Goal: Information Seeking & Learning: Learn about a topic

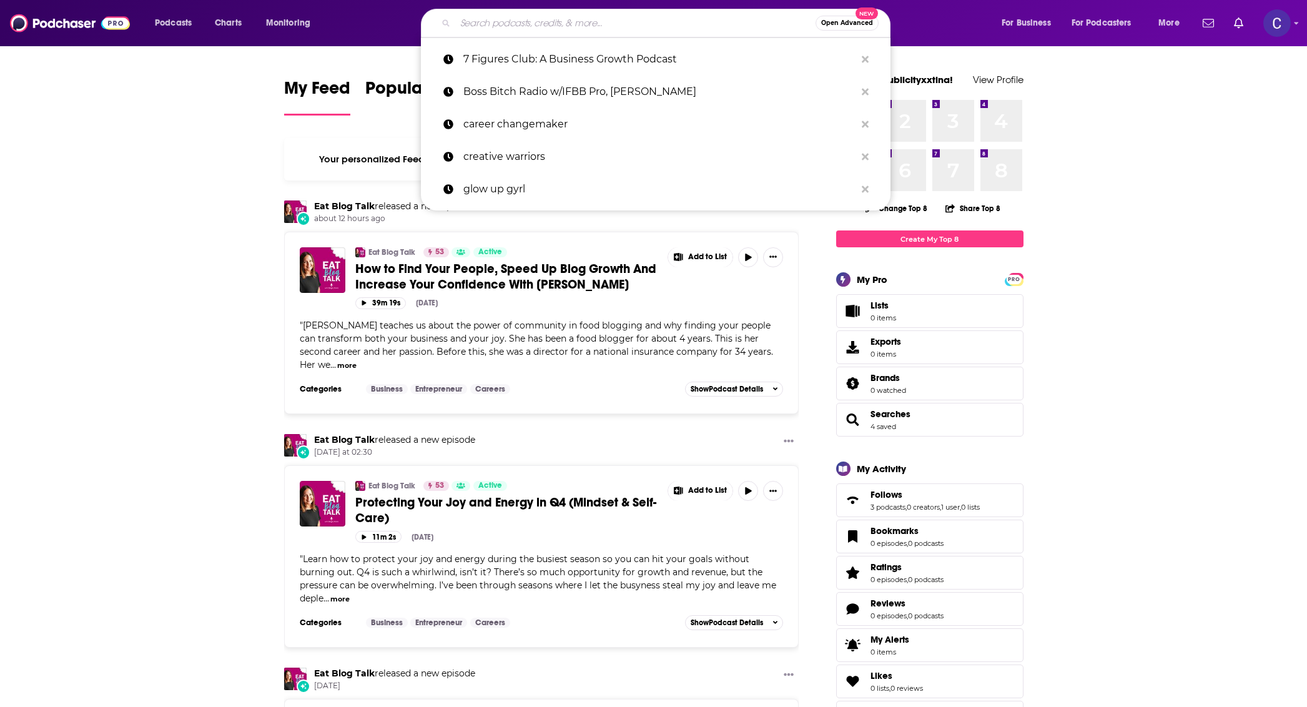
click at [514, 25] on input "Search podcasts, credits, & more..." at bounding box center [635, 23] width 360 height 20
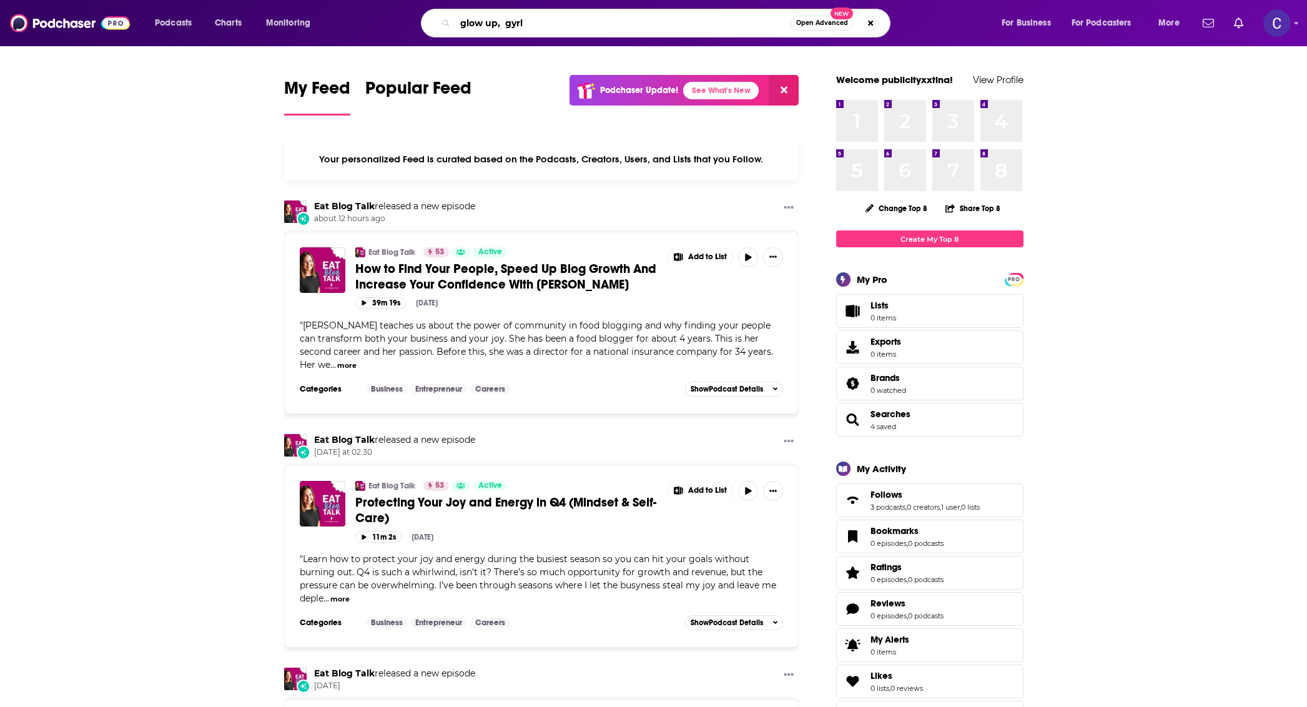
type input "glow up, gyrl"
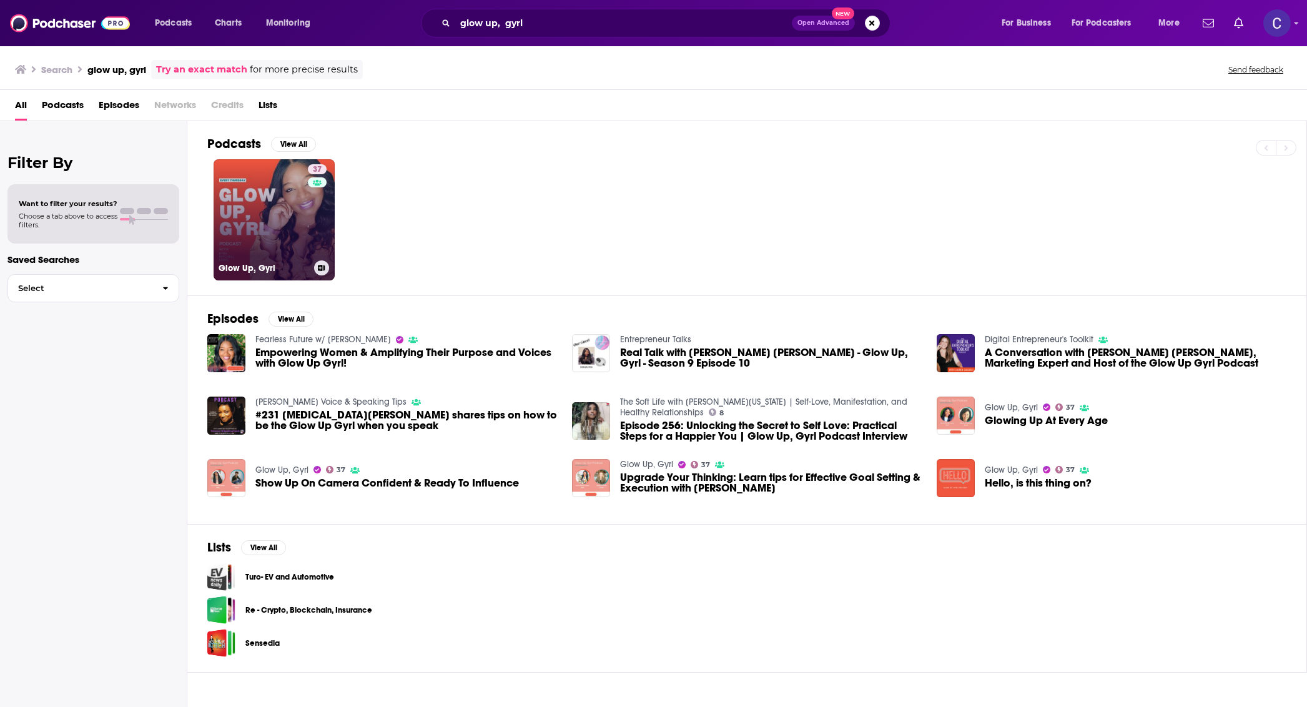
click at [298, 203] on link "37 Glow Up, Gyrl" at bounding box center [273, 219] width 121 height 121
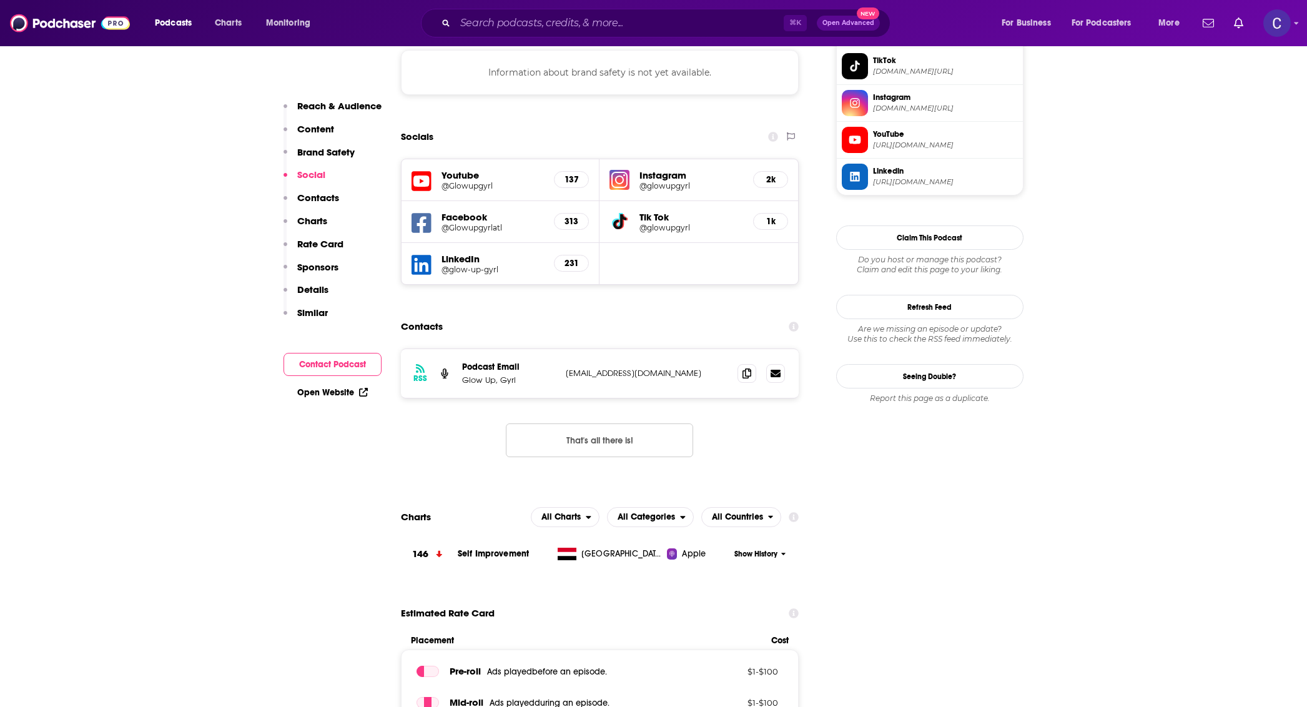
scroll to position [1130, 0]
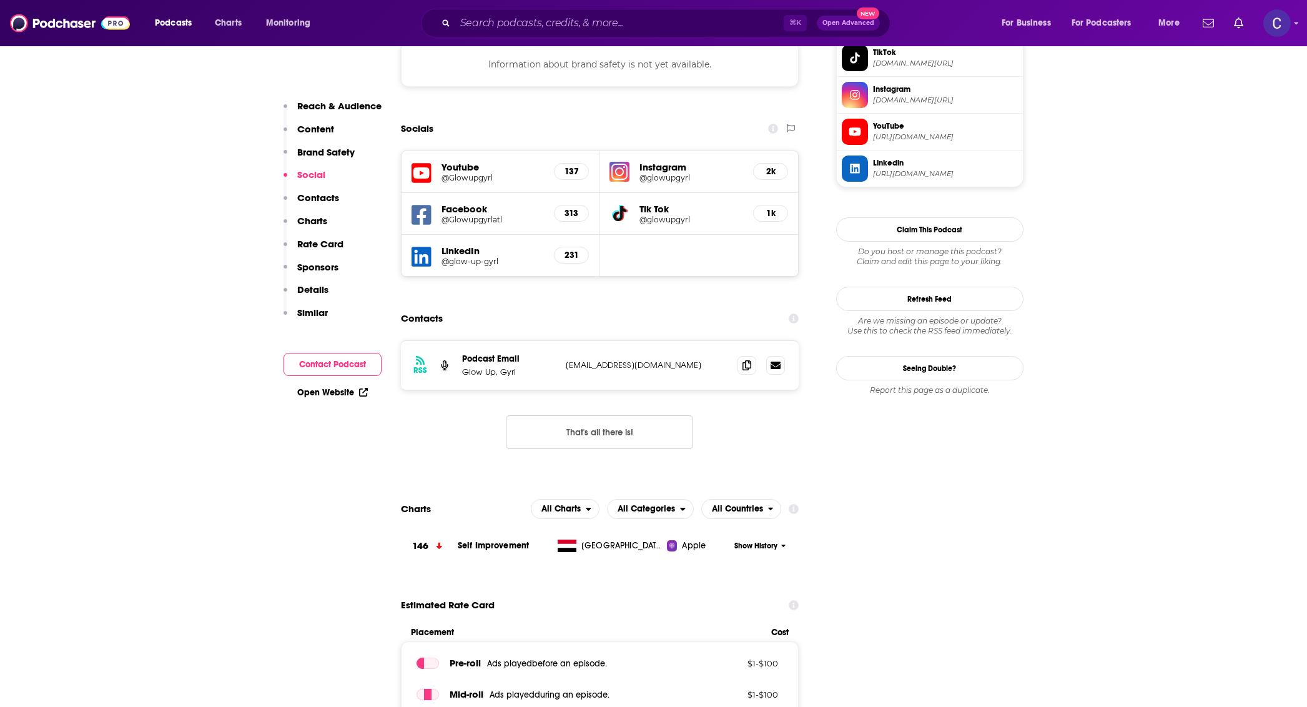
click at [668, 173] on h5 "@glowupgyrl" at bounding box center [691, 177] width 104 height 9
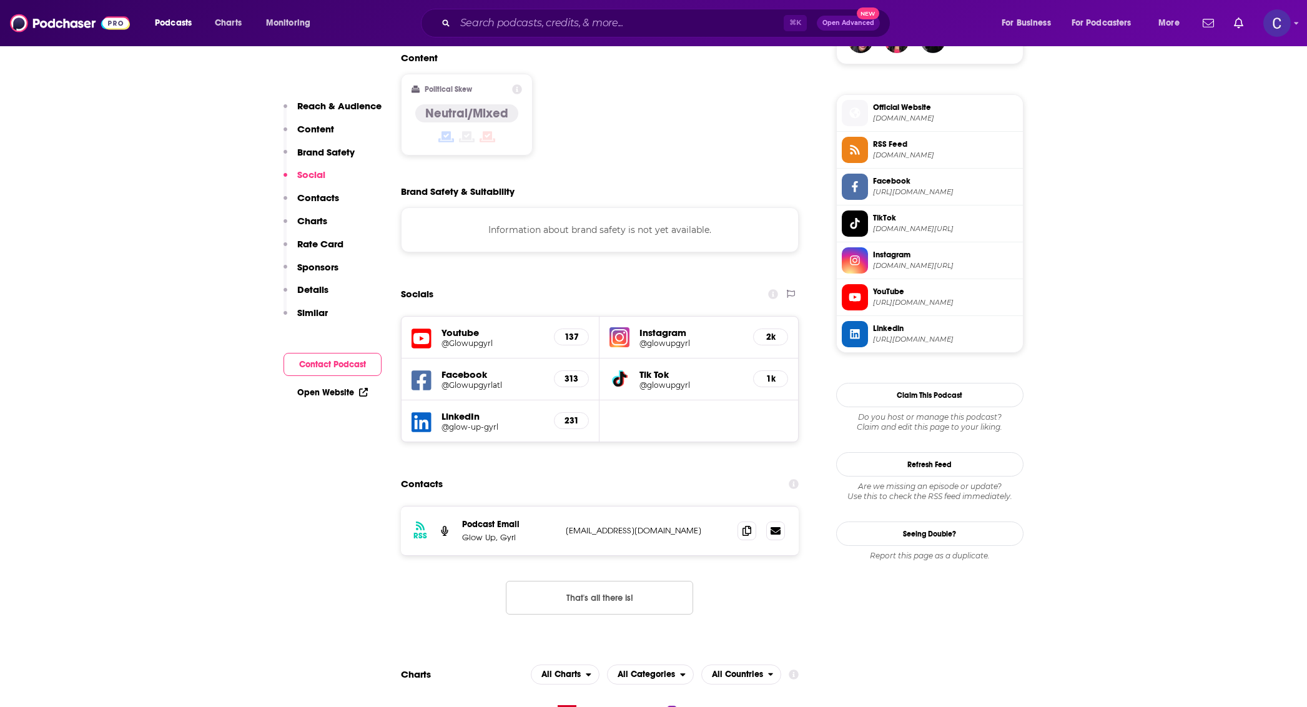
scroll to position [1004, 0]
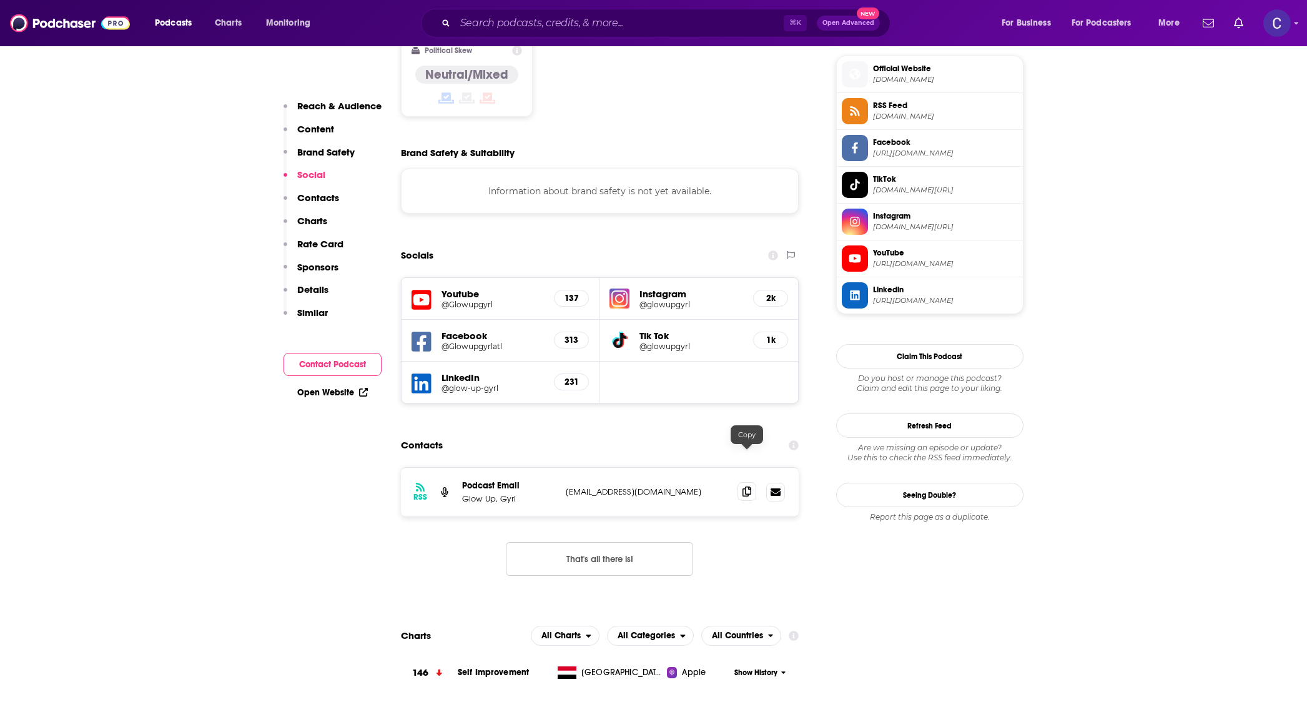
click at [741, 482] on span at bounding box center [746, 491] width 19 height 19
click at [581, 29] on input "Search podcasts, credits, & more..." at bounding box center [619, 23] width 328 height 20
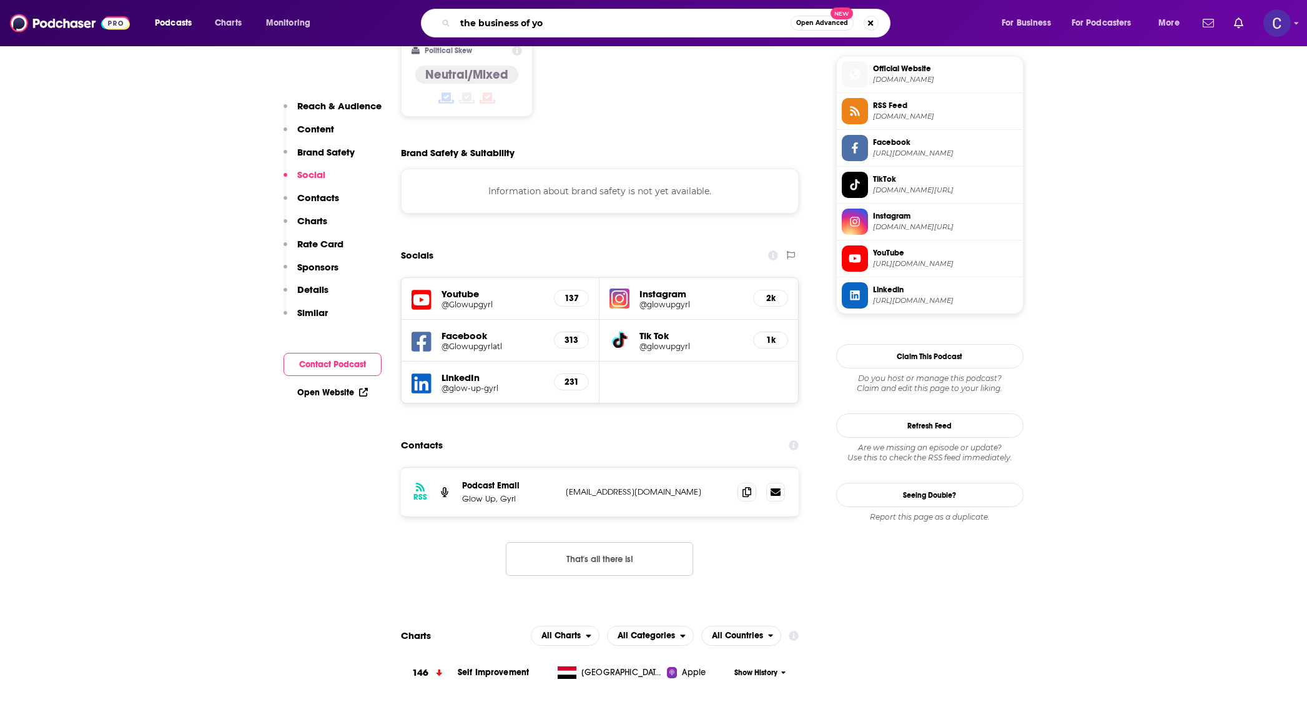
type input "the business of you"
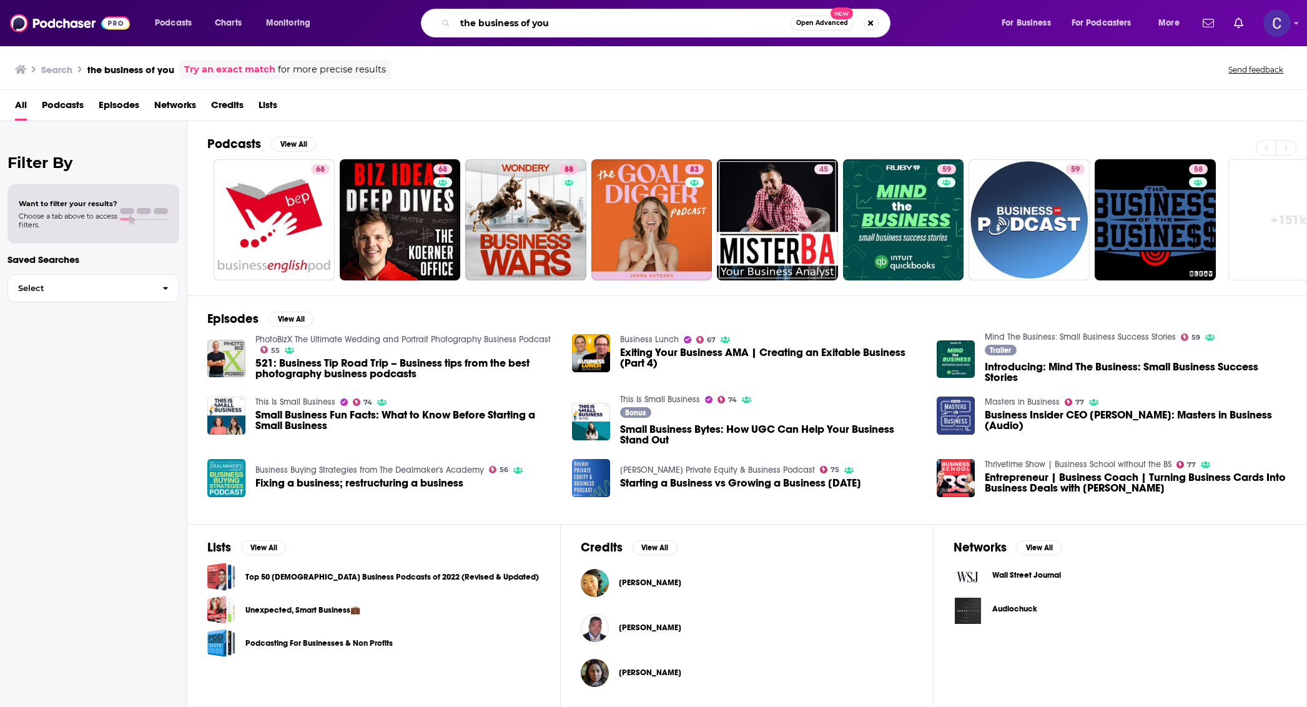
click at [602, 27] on input "the business of you" at bounding box center [622, 23] width 335 height 20
type input "the business of you [PERSON_NAME]"
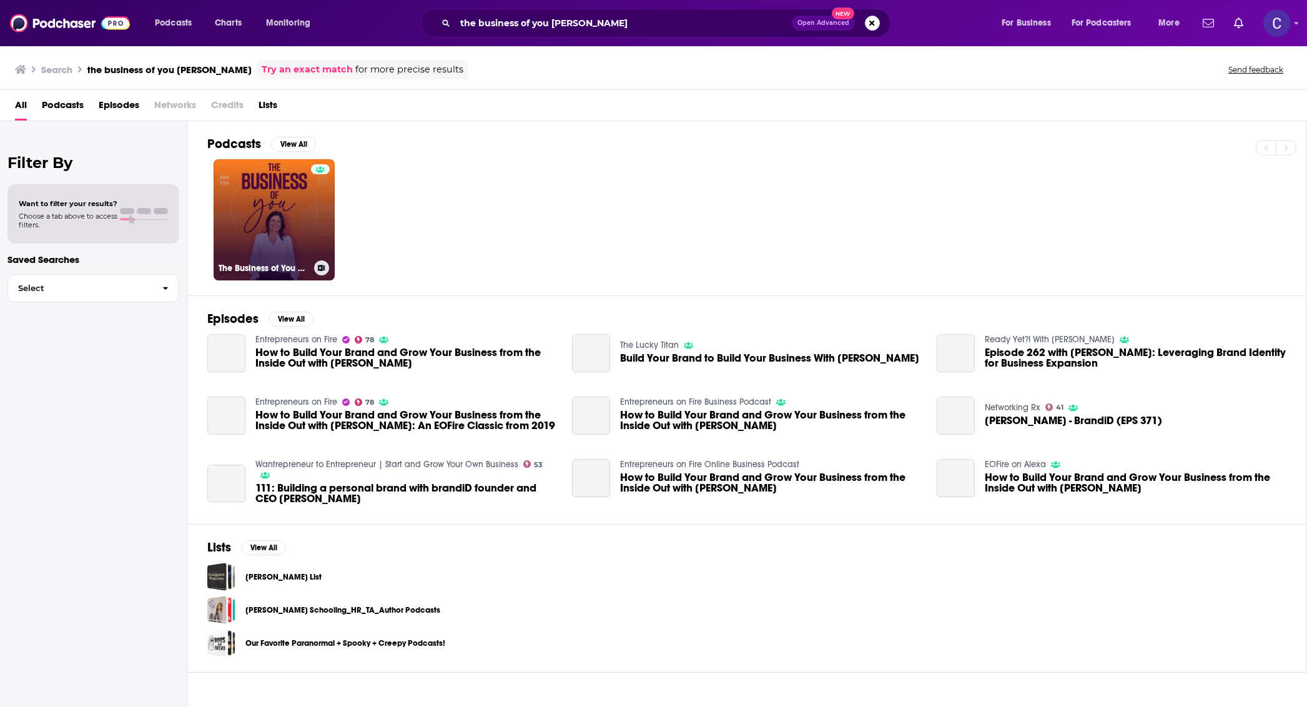
click at [255, 210] on link "The Business of You with [PERSON_NAME]" at bounding box center [273, 219] width 121 height 121
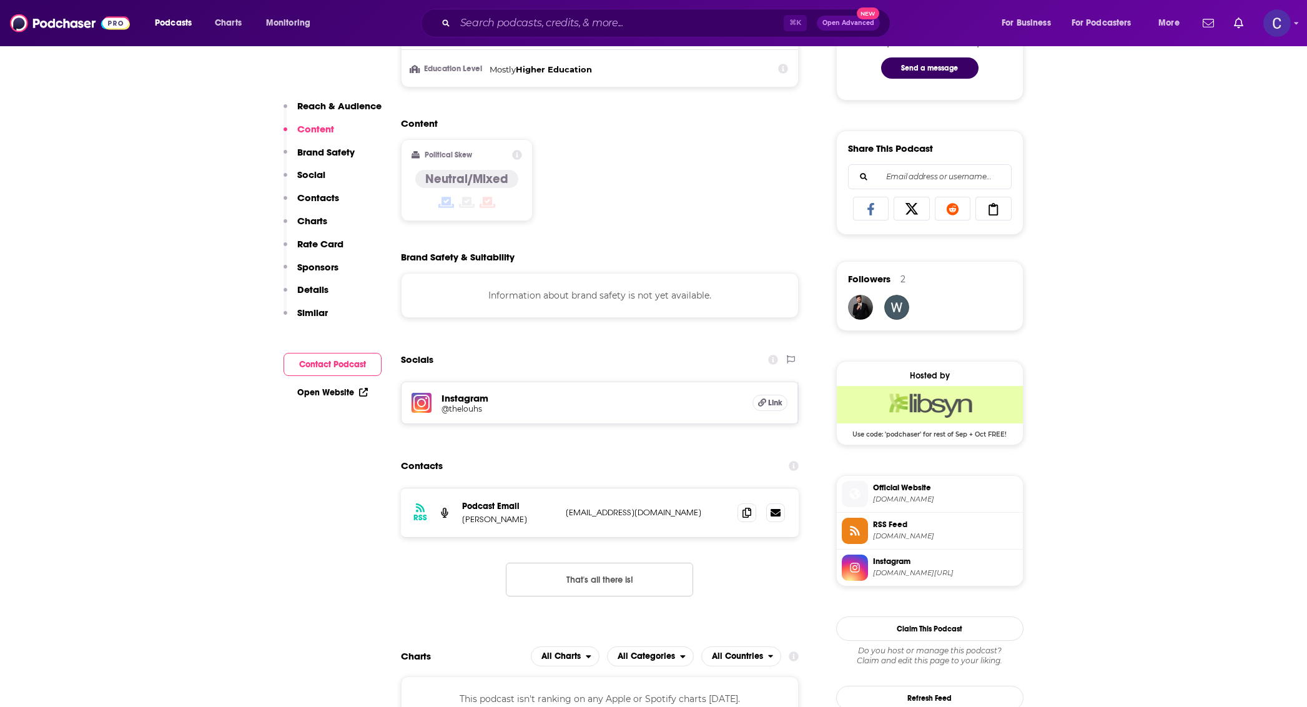
scroll to position [699, 0]
click at [745, 513] on icon at bounding box center [746, 511] width 9 height 10
click at [479, 409] on h5 "@thelouhs" at bounding box center [541, 407] width 200 height 9
click at [564, 29] on input "Search podcasts, credits, & more..." at bounding box center [619, 23] width 328 height 20
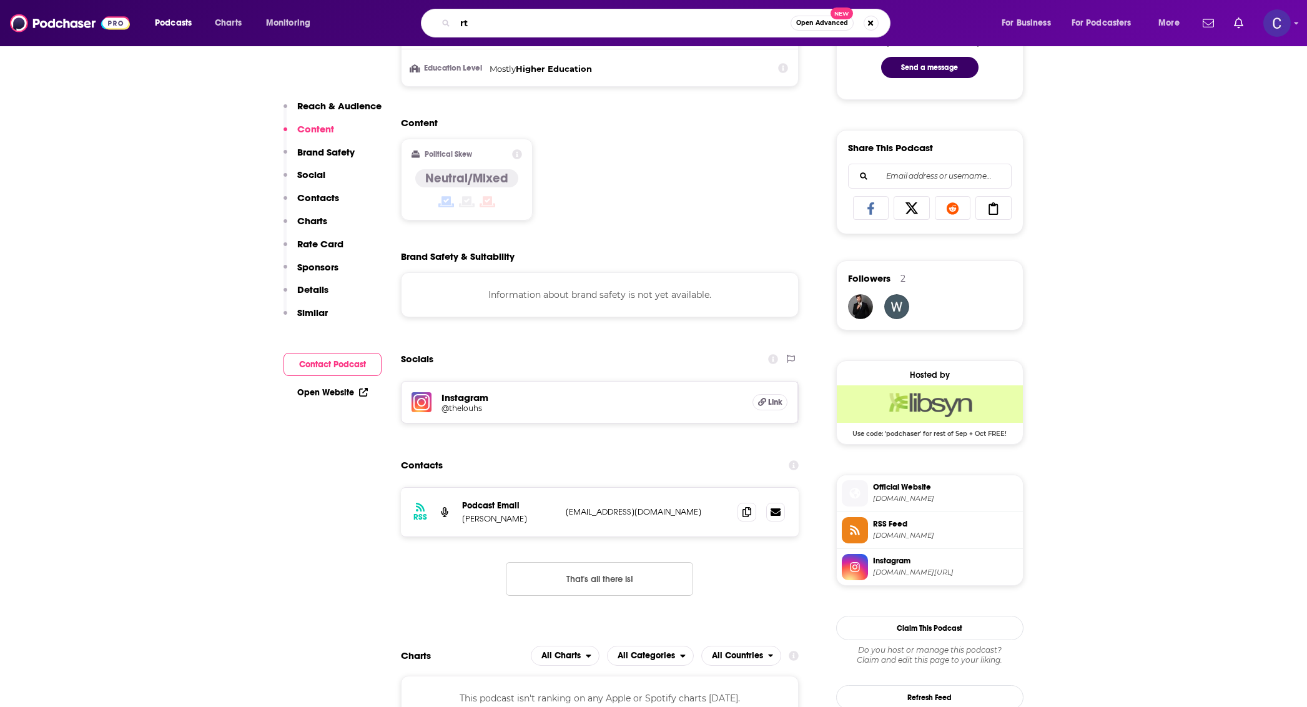
type input "r"
type input "the business power hour"
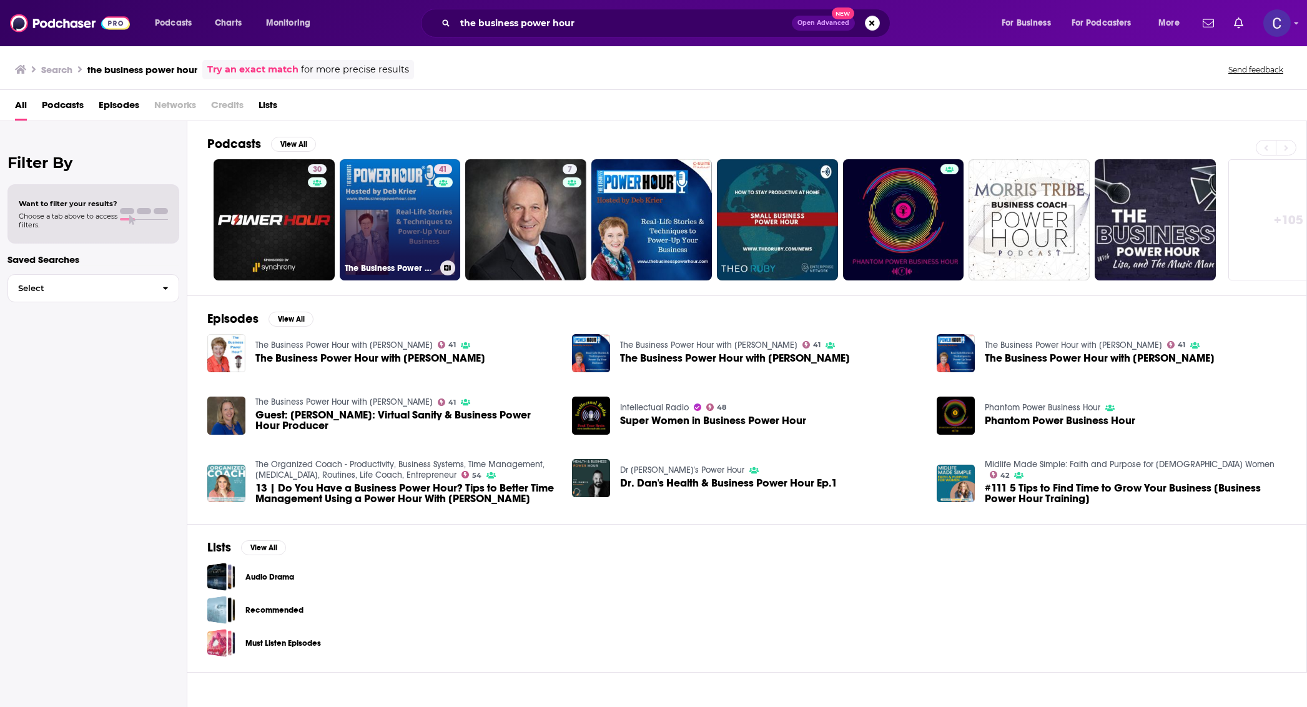
click at [371, 228] on link "41 The Business Power Hour with [PERSON_NAME]" at bounding box center [400, 219] width 121 height 121
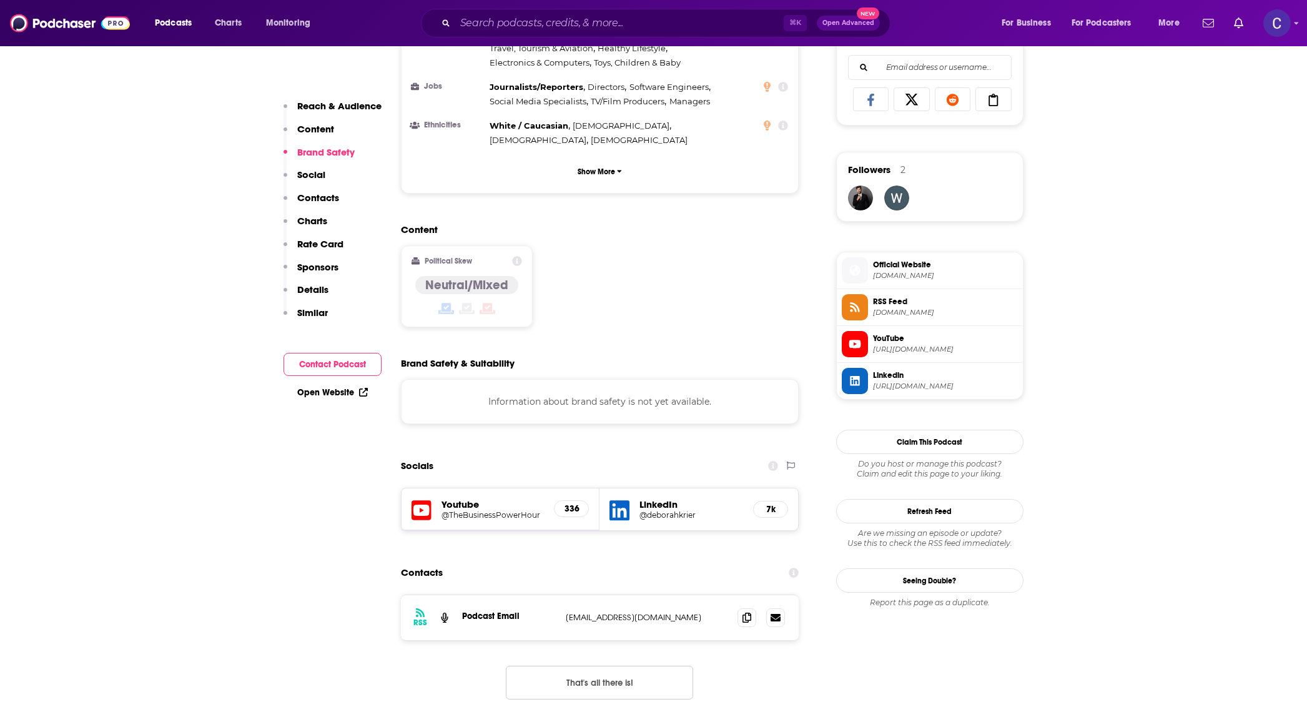
scroll to position [989, 0]
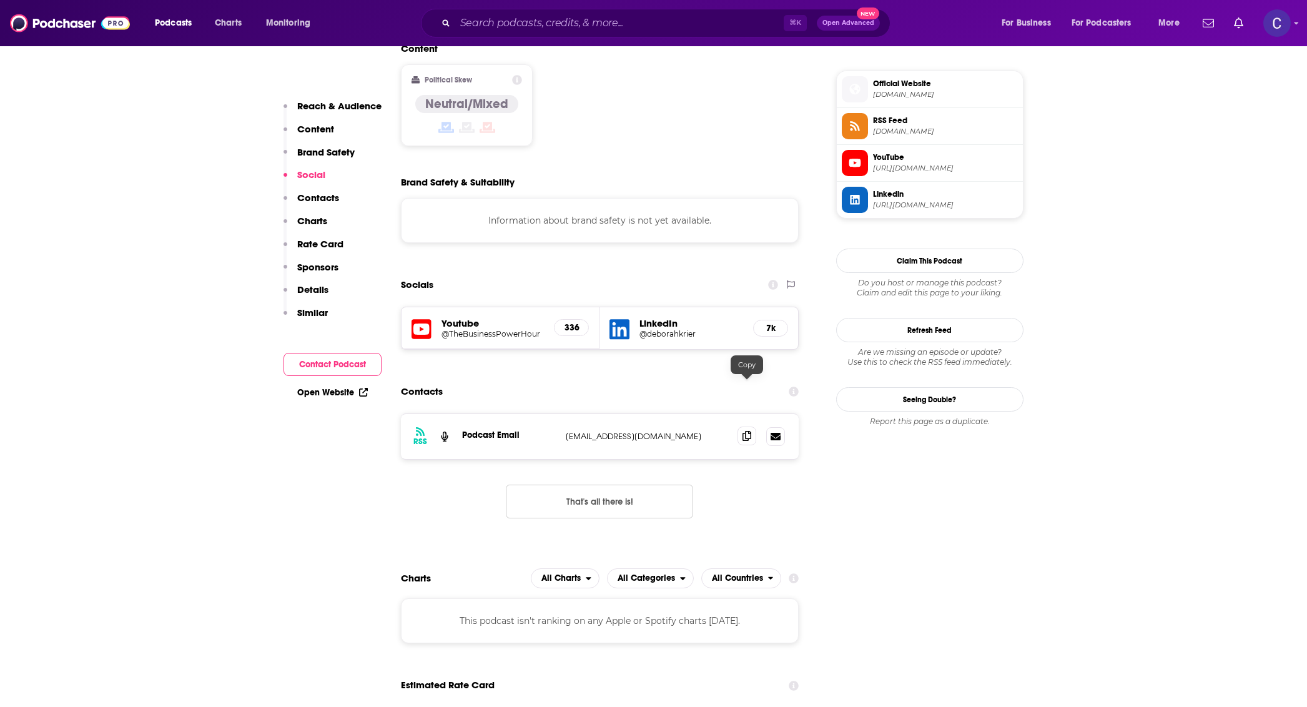
click at [749, 431] on icon at bounding box center [746, 436] width 9 height 10
click at [463, 26] on input "Search podcasts, credits, & more..." at bounding box center [619, 23] width 328 height 20
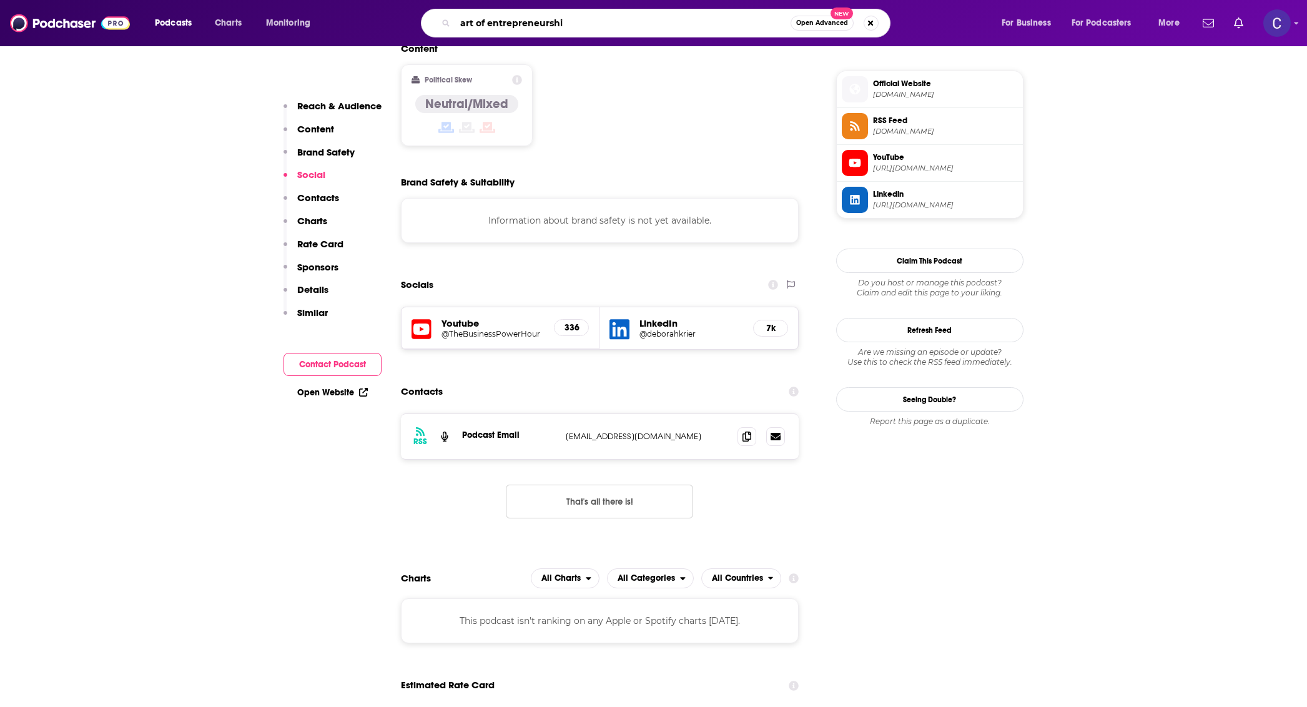
type input "art of entrepreneurship"
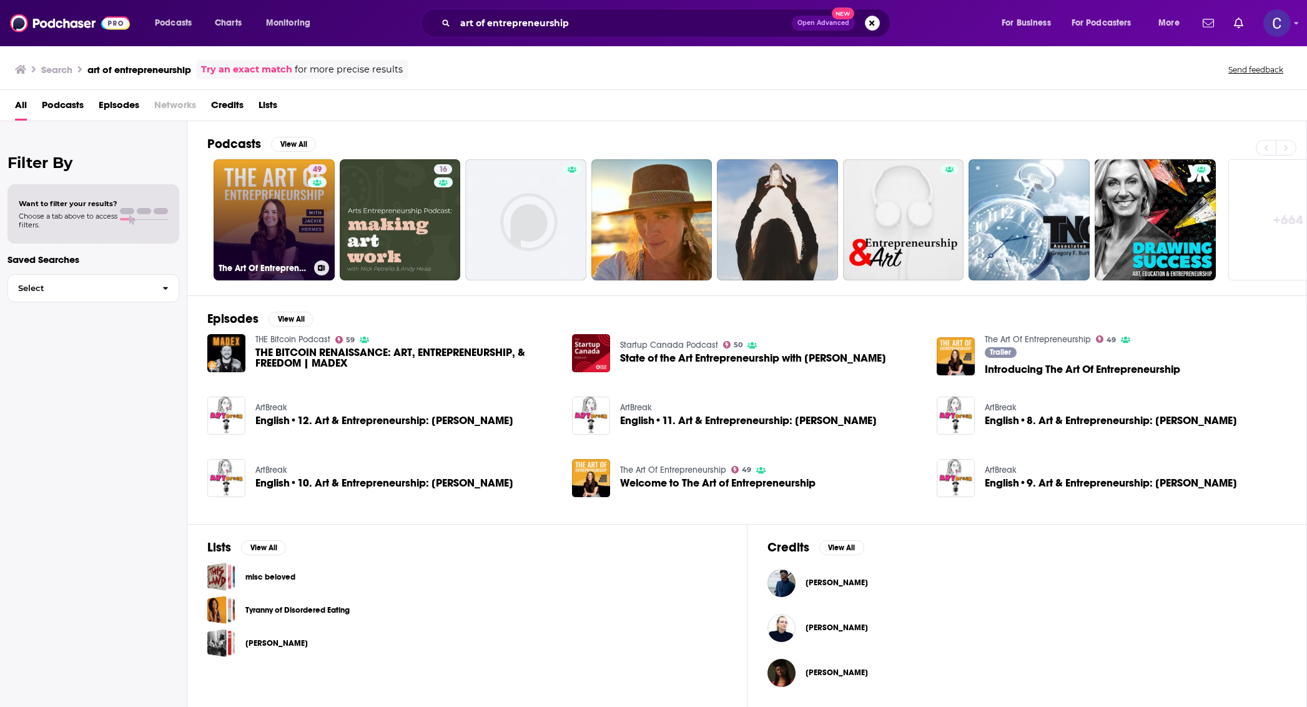
click at [268, 212] on link "49 The Art Of Entrepreneurship" at bounding box center [273, 219] width 121 height 121
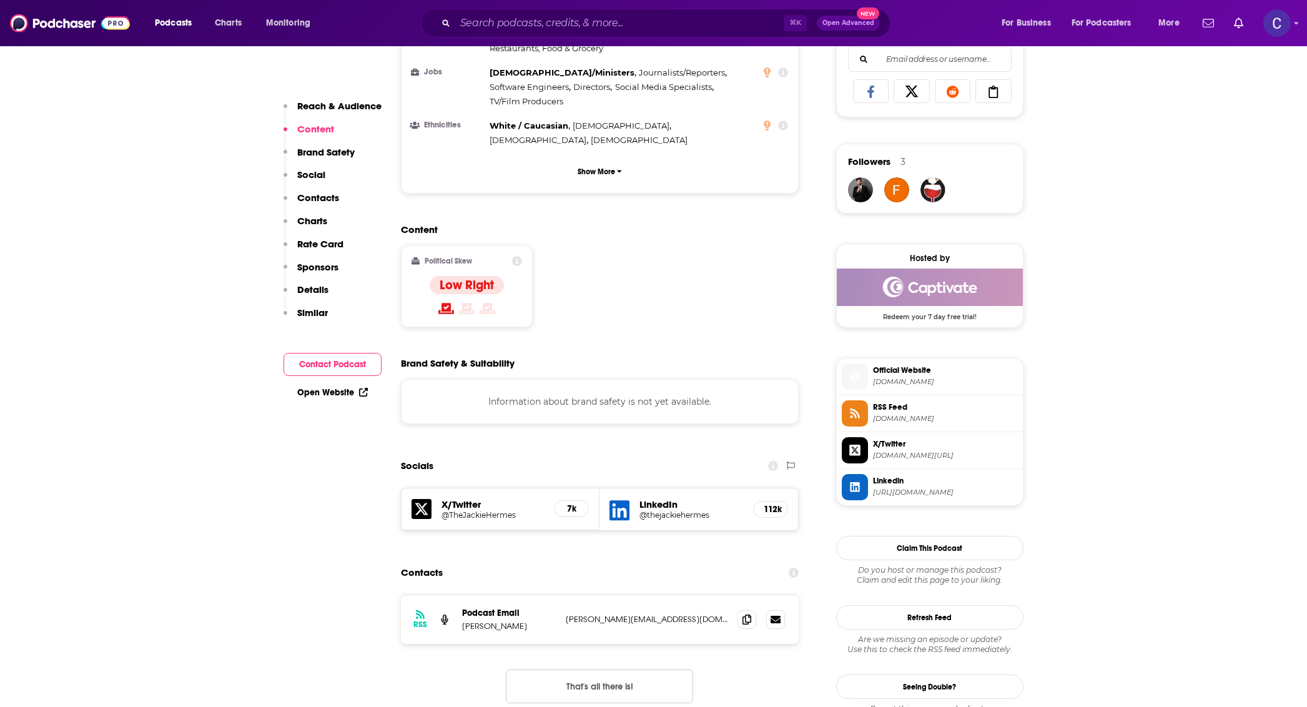
scroll to position [816, 0]
click at [750, 613] on icon at bounding box center [746, 618] width 9 height 10
click at [561, 19] on input "Search podcasts, credits, & more..." at bounding box center [619, 23] width 328 height 20
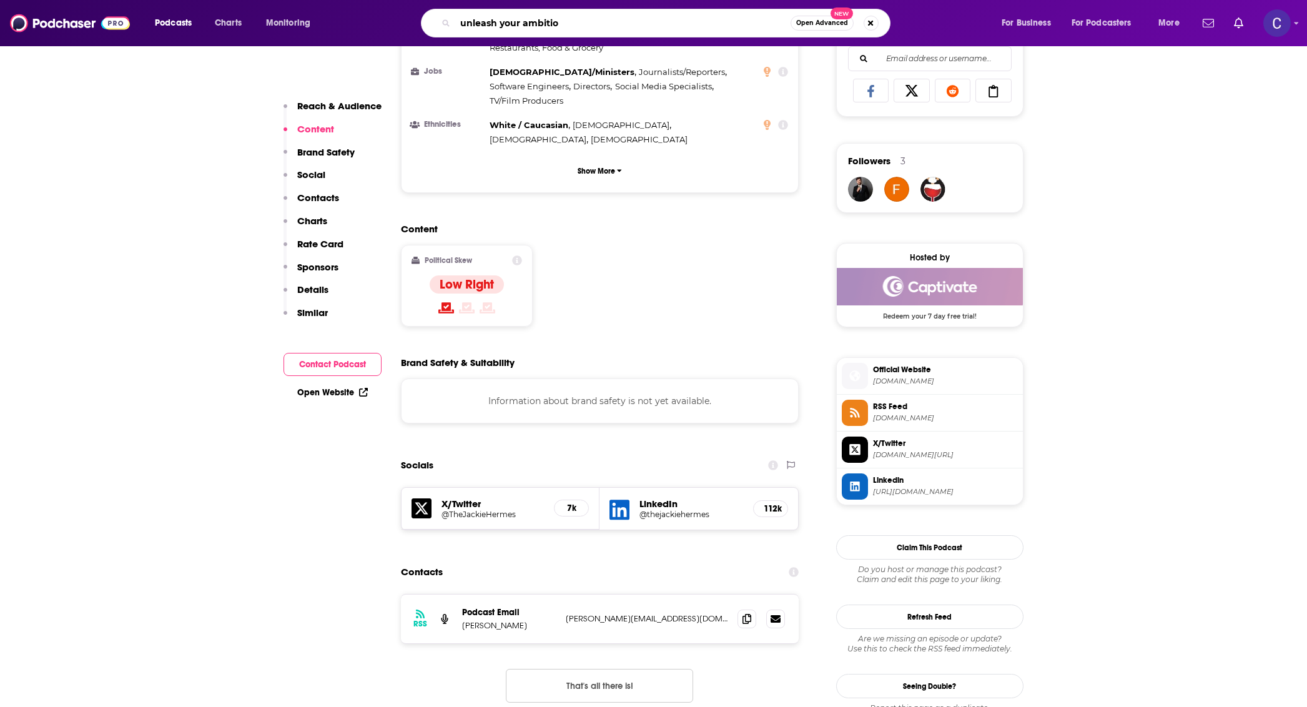
type input "unleash your ambition"
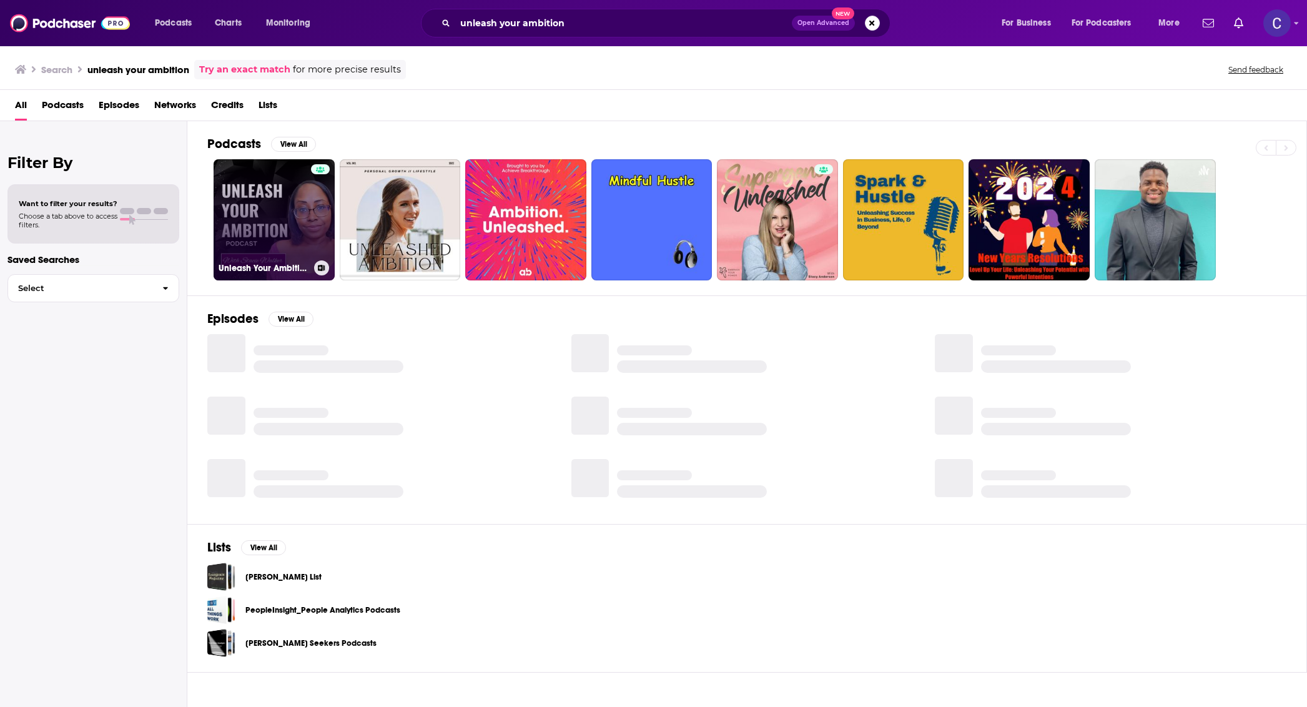
click at [275, 221] on link "Unleash Your Ambition with [PERSON_NAME]: Business | Marketing | Mindset | Life…" at bounding box center [273, 219] width 121 height 121
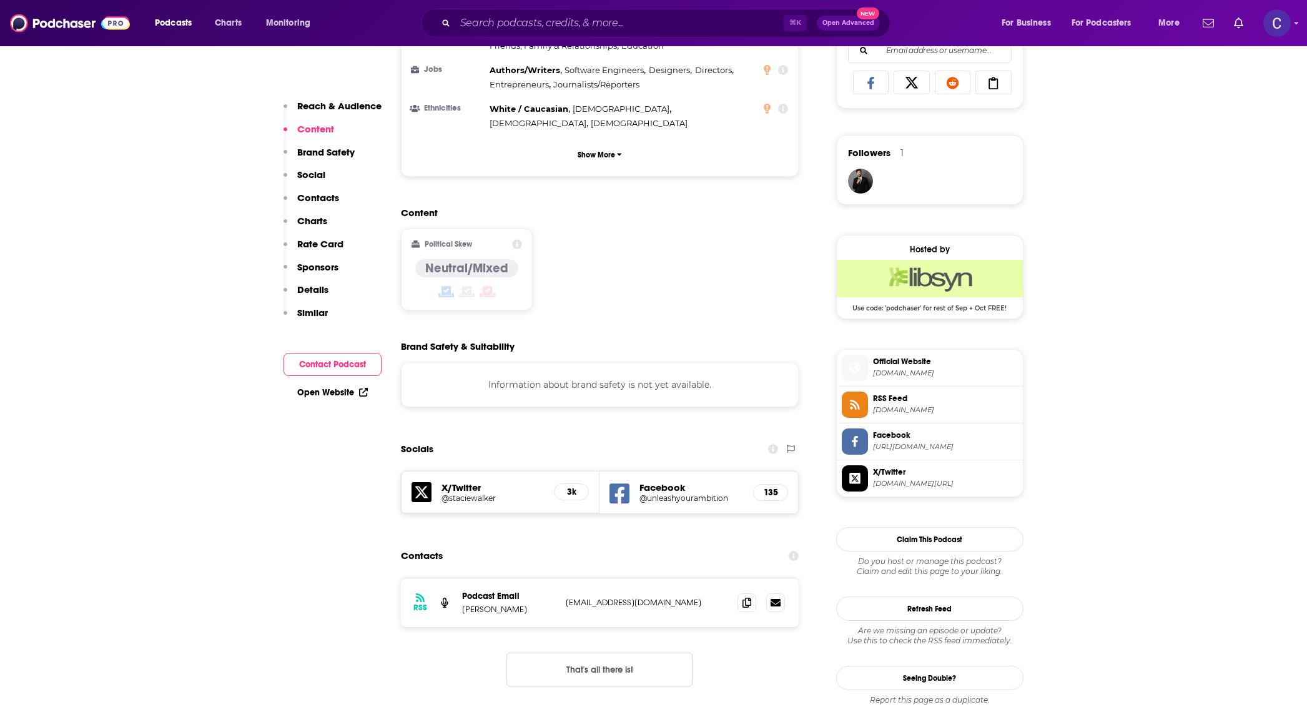
scroll to position [841, 0]
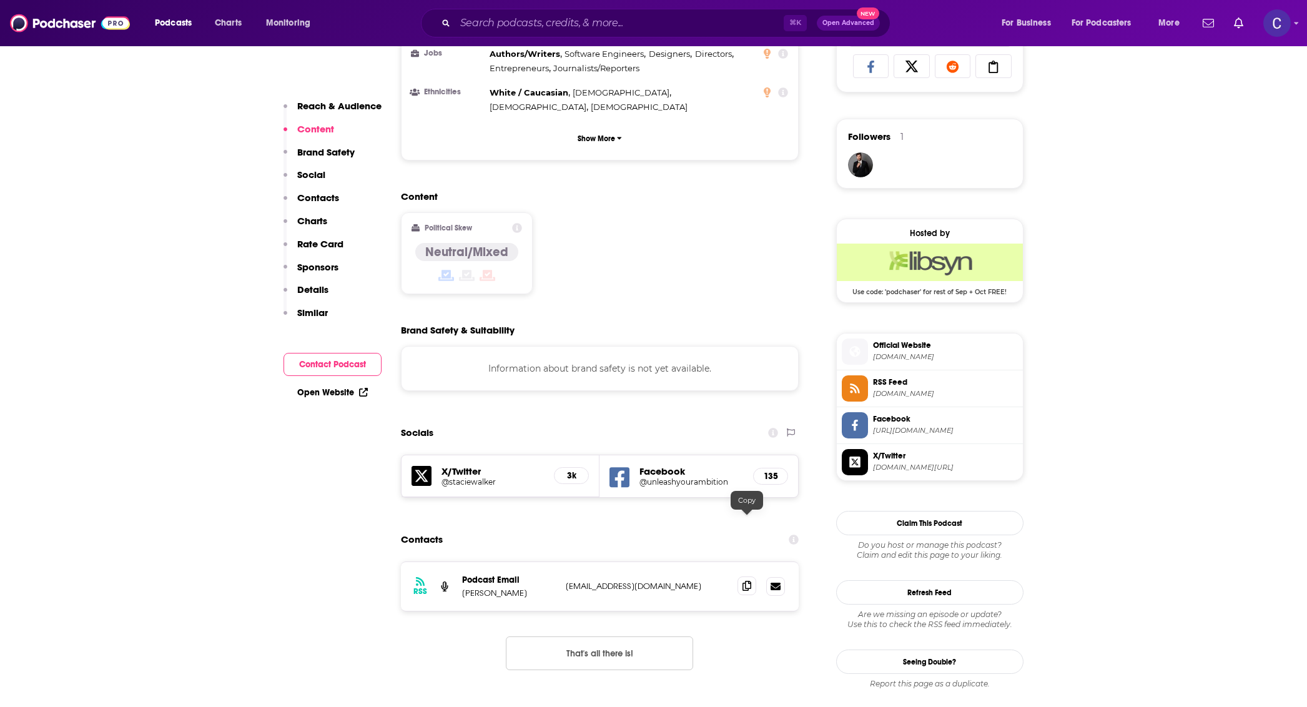
click at [742, 576] on span at bounding box center [746, 585] width 19 height 19
click at [658, 477] on h5 "@unleashyourambition" at bounding box center [691, 481] width 104 height 9
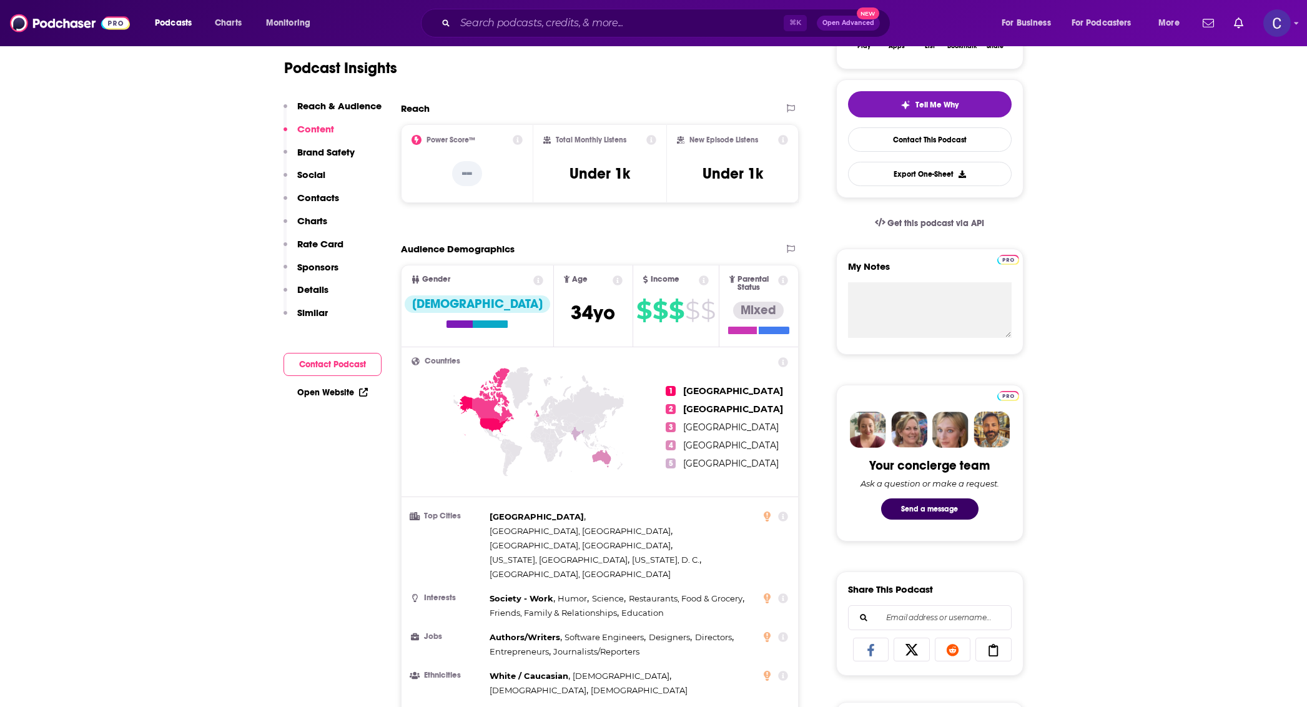
scroll to position [0, 0]
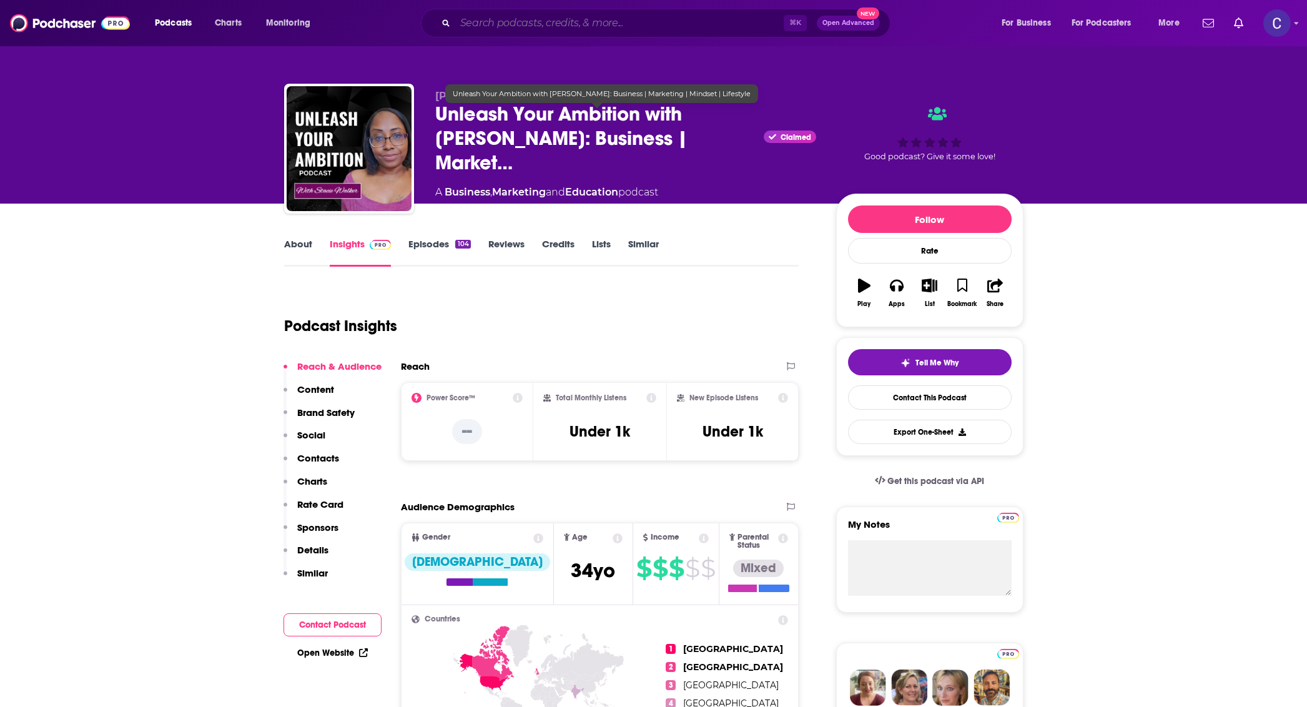
click at [567, 21] on input "Search podcasts, credits, & more..." at bounding box center [619, 23] width 328 height 20
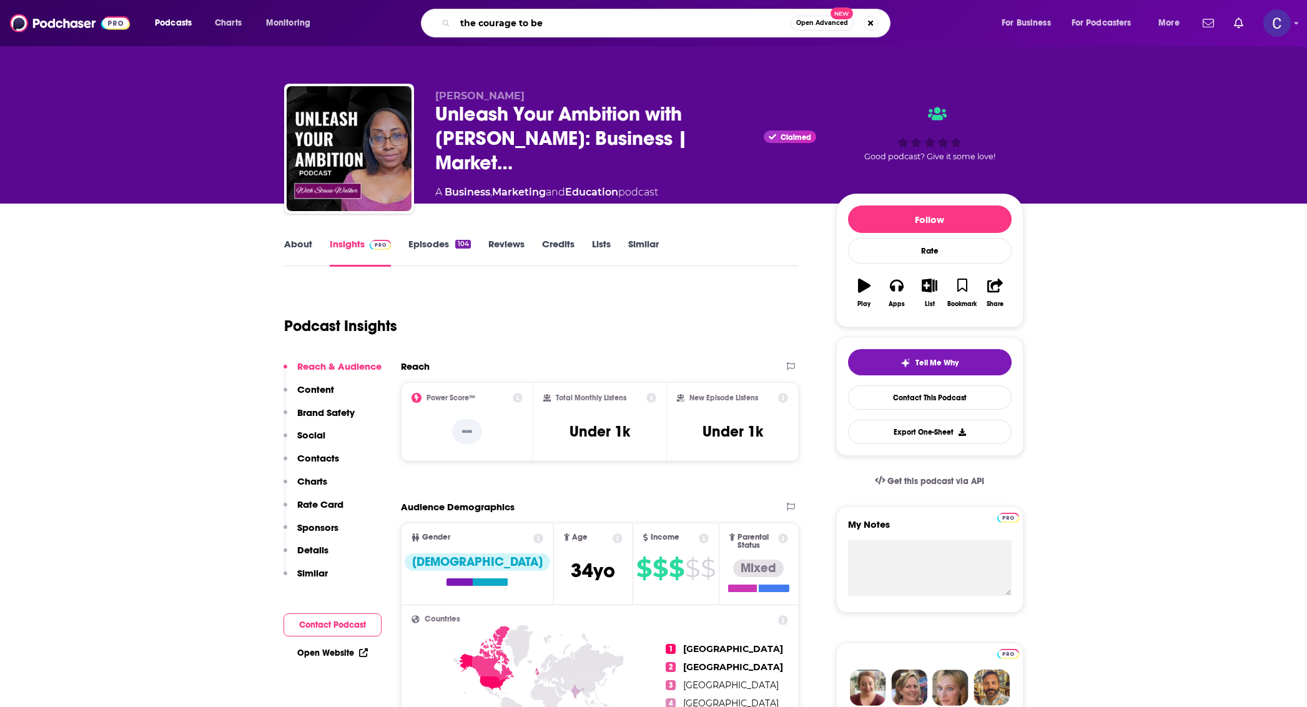
type input "the courage to be"
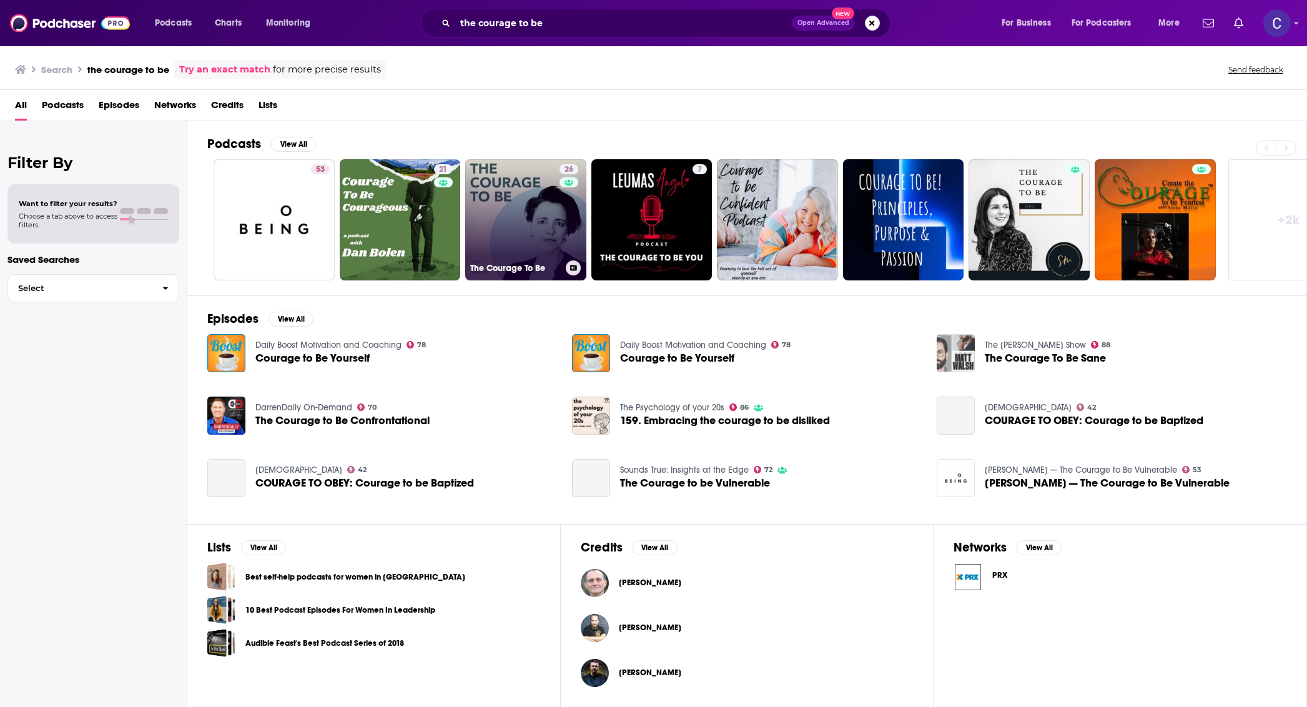
click at [560, 226] on div "26" at bounding box center [570, 212] width 22 height 96
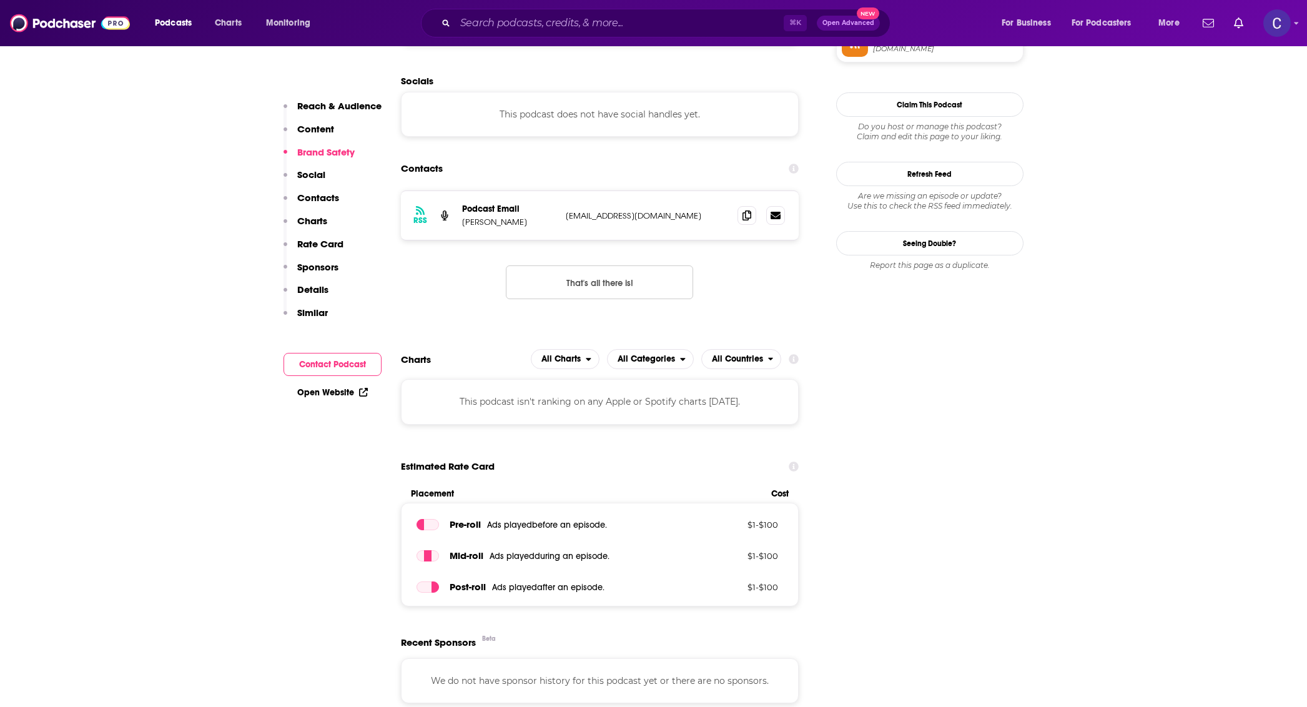
scroll to position [984, 0]
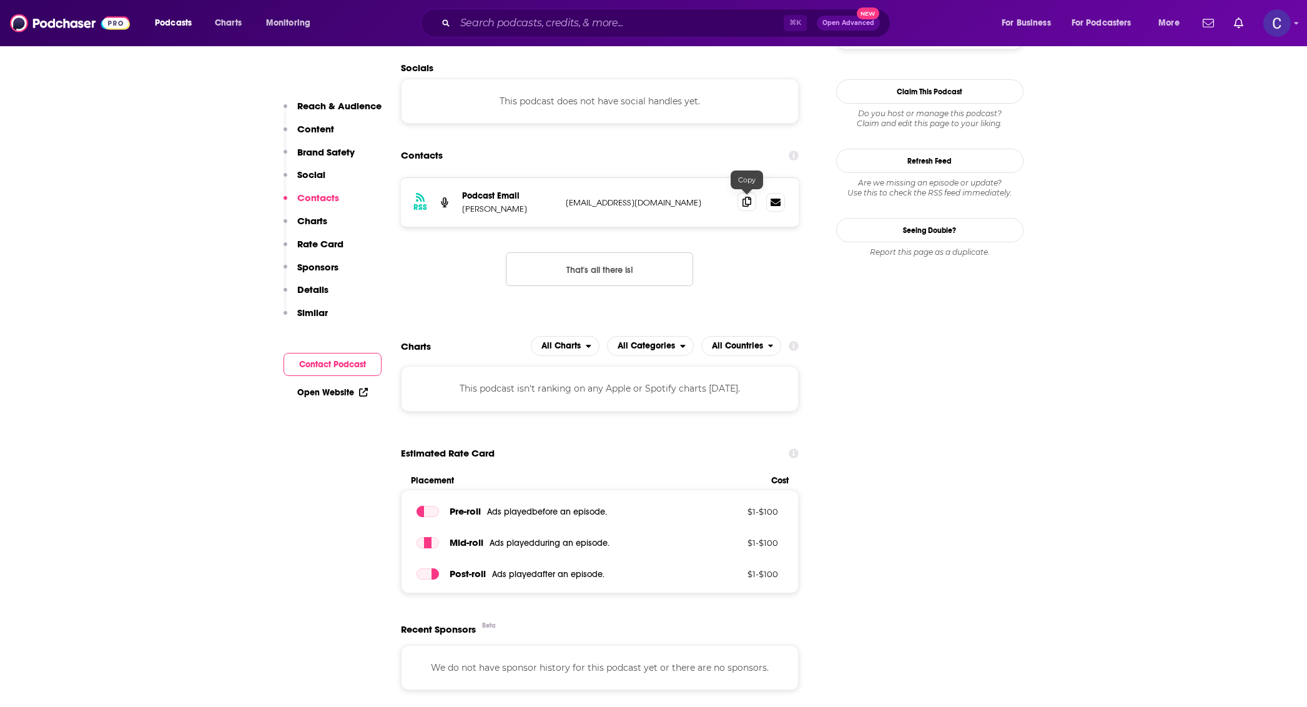
click at [744, 200] on icon at bounding box center [746, 202] width 9 height 10
click at [657, 31] on input "Search podcasts, credits, & more..." at bounding box center [619, 23] width 328 height 20
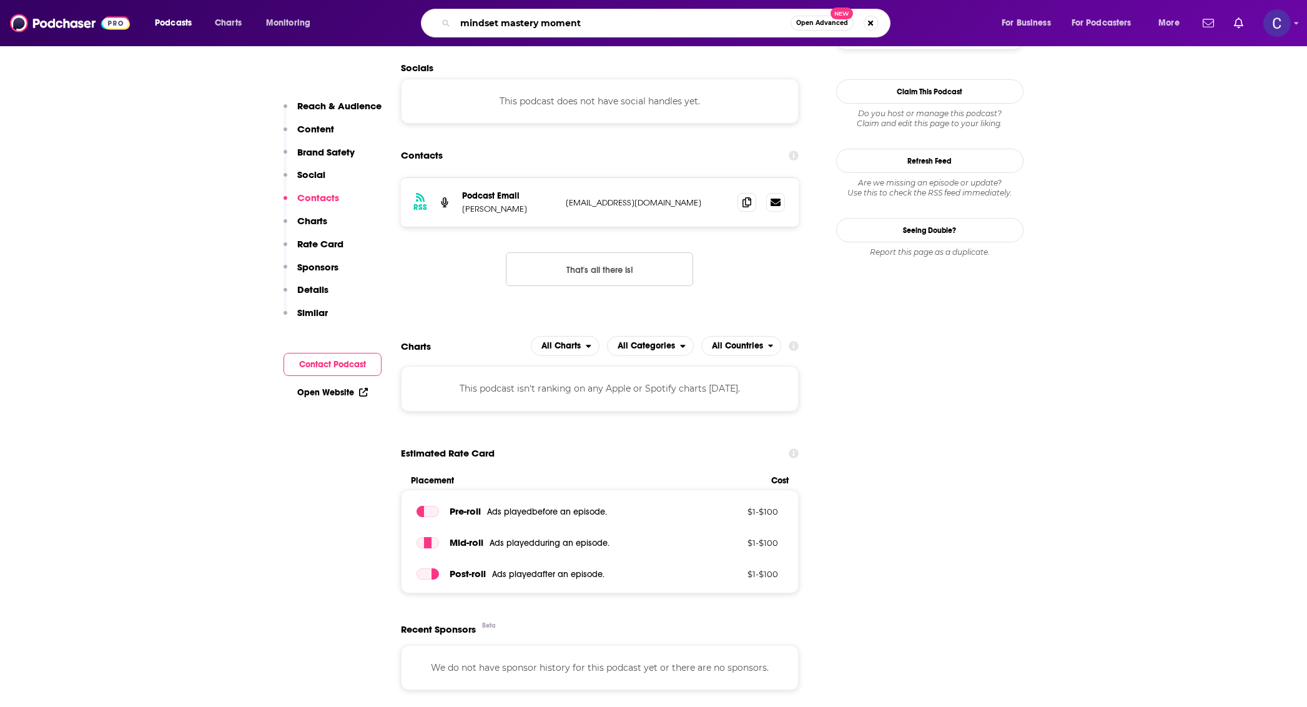
type input "mindset mastery moments"
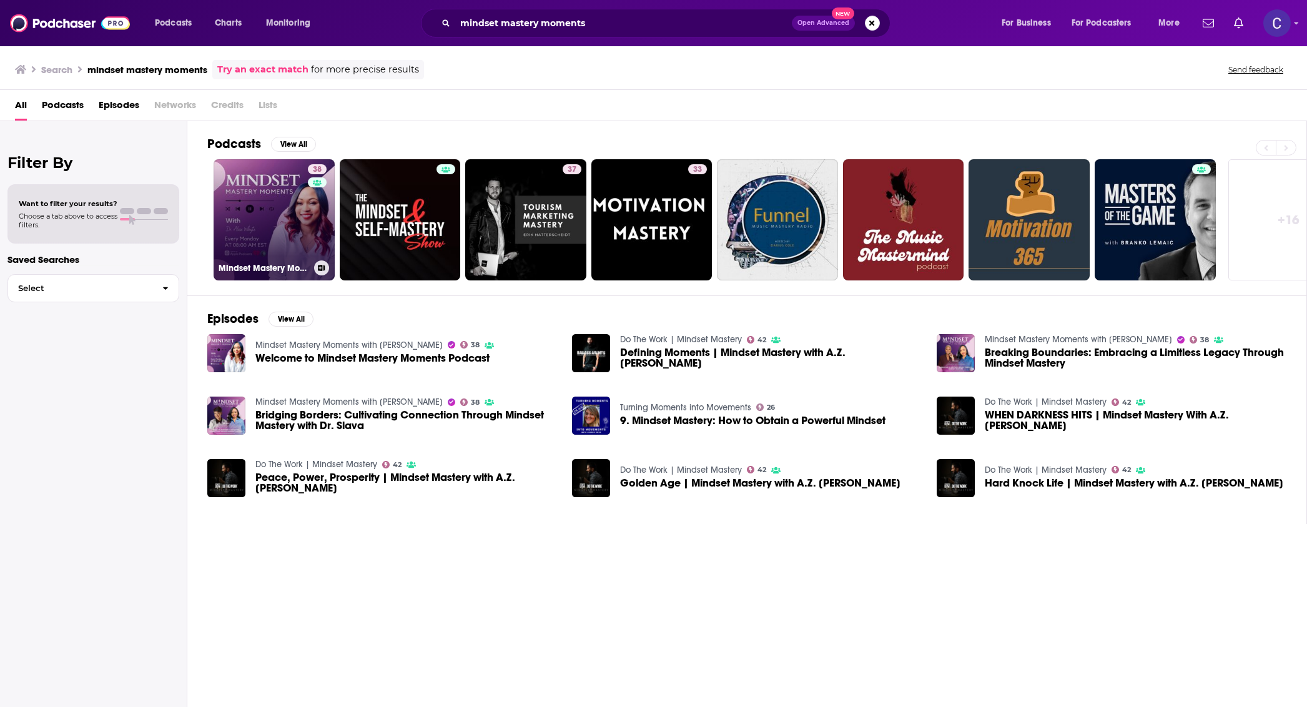
click at [305, 212] on link "38 Mindset Mastery Moments with [PERSON_NAME]" at bounding box center [273, 219] width 121 height 121
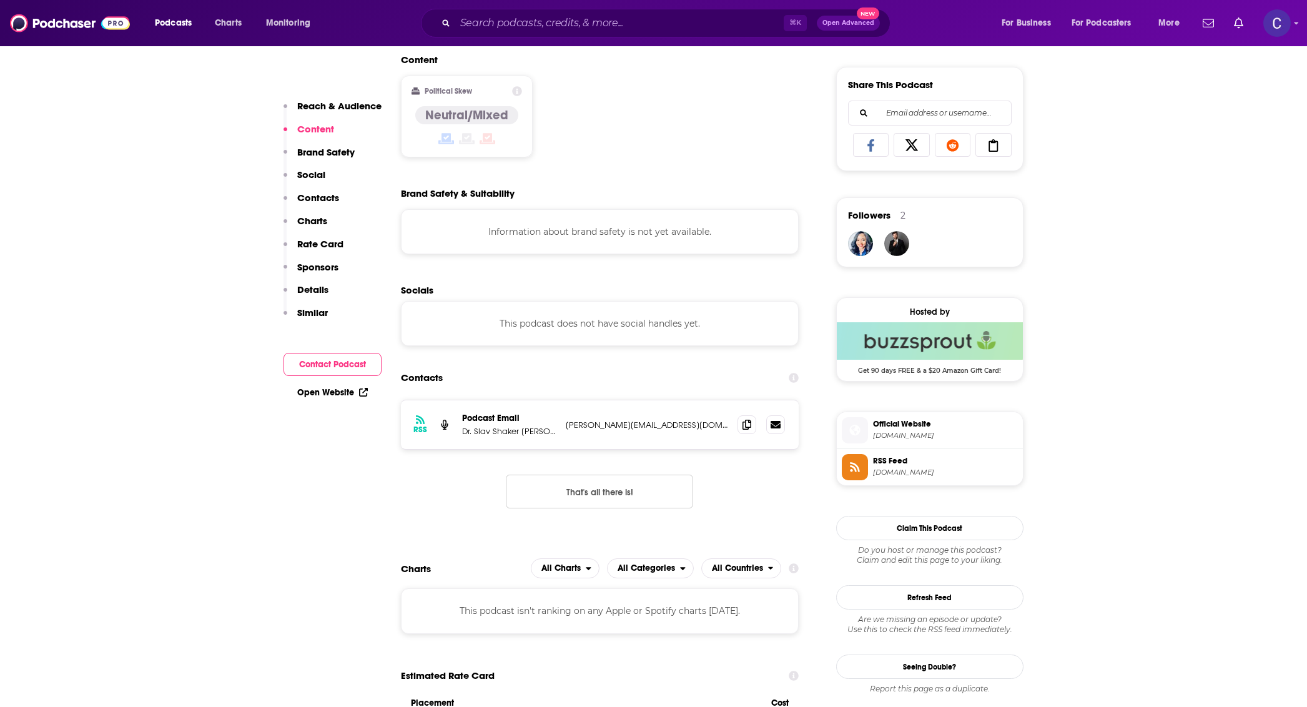
scroll to position [841, 0]
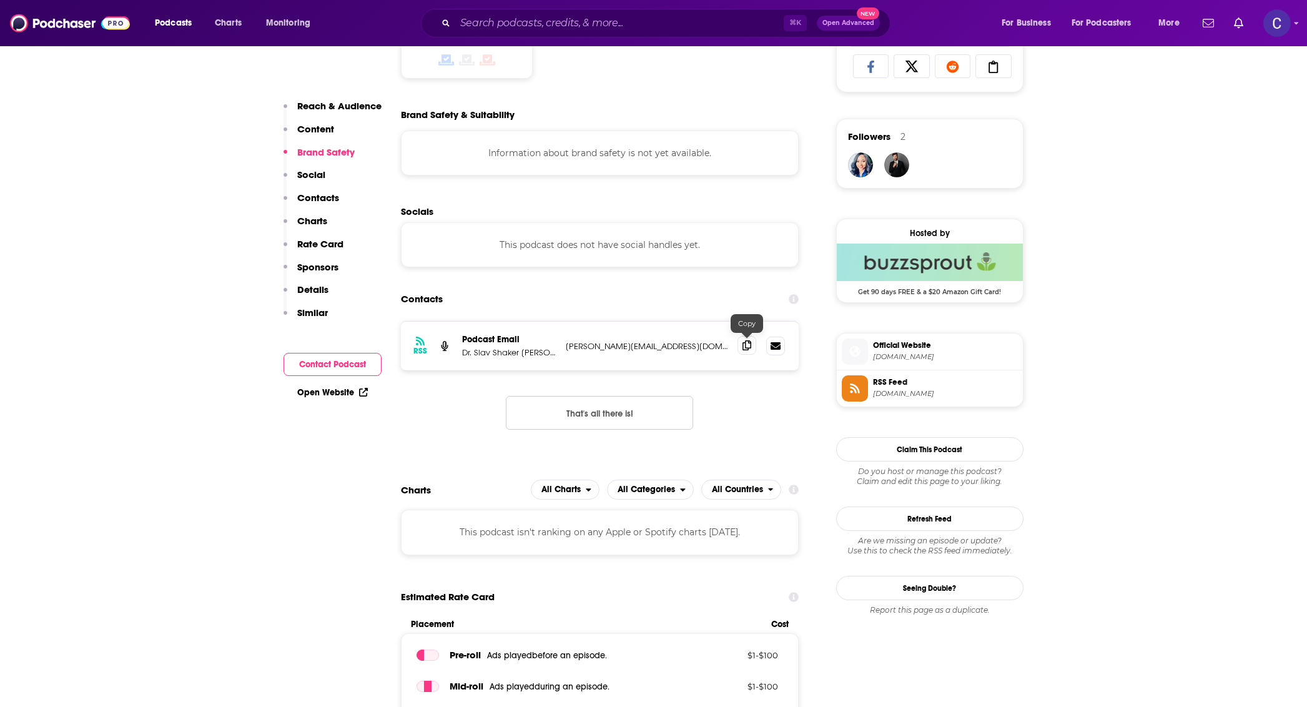
click at [746, 345] on icon at bounding box center [746, 345] width 9 height 10
